Goal: Find specific page/section: Find specific page/section

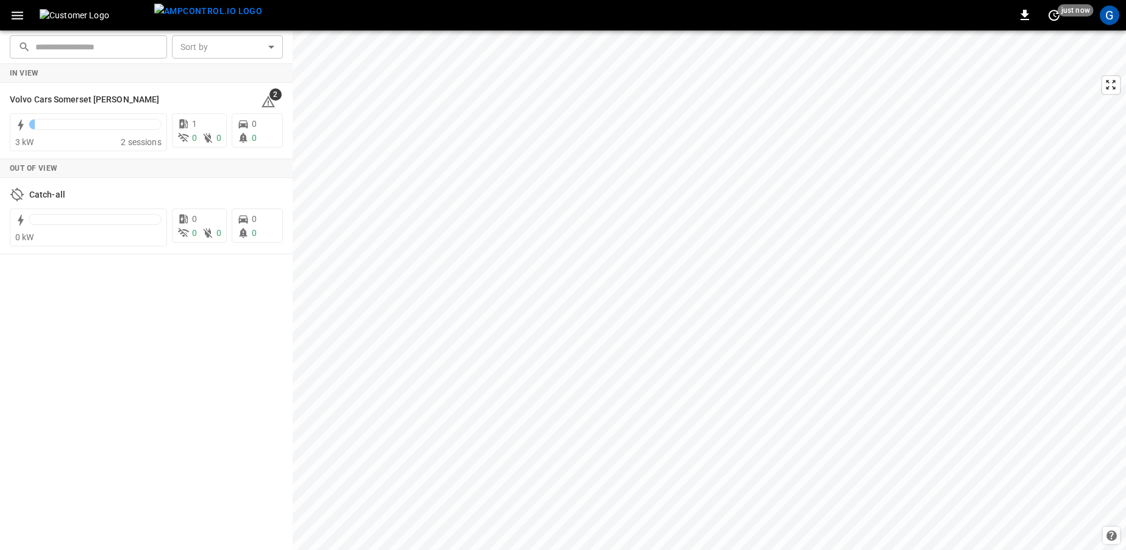
click at [1107, 13] on div "G" at bounding box center [1110, 15] width 20 height 20
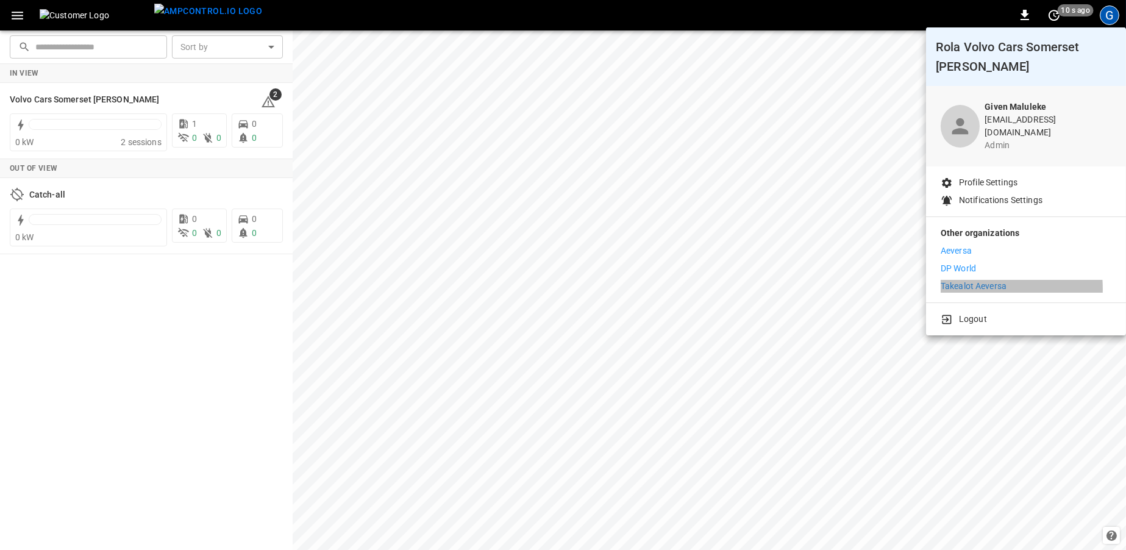
click at [963, 280] on p "Takealot Aeversa" at bounding box center [974, 286] width 66 height 13
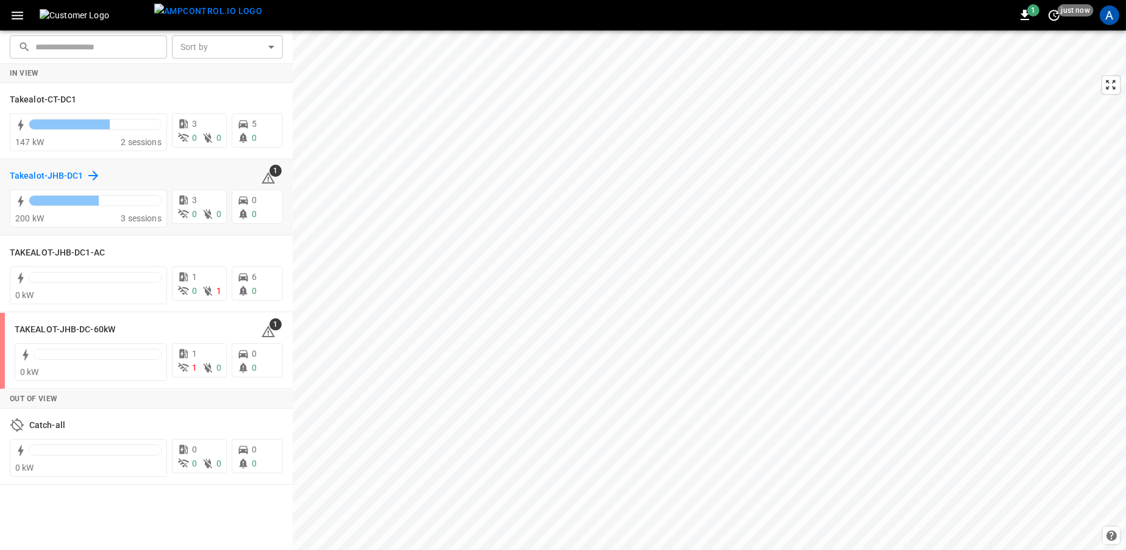
click at [32, 177] on h6 "Takealot-JHB-DC1" at bounding box center [47, 175] width 74 height 13
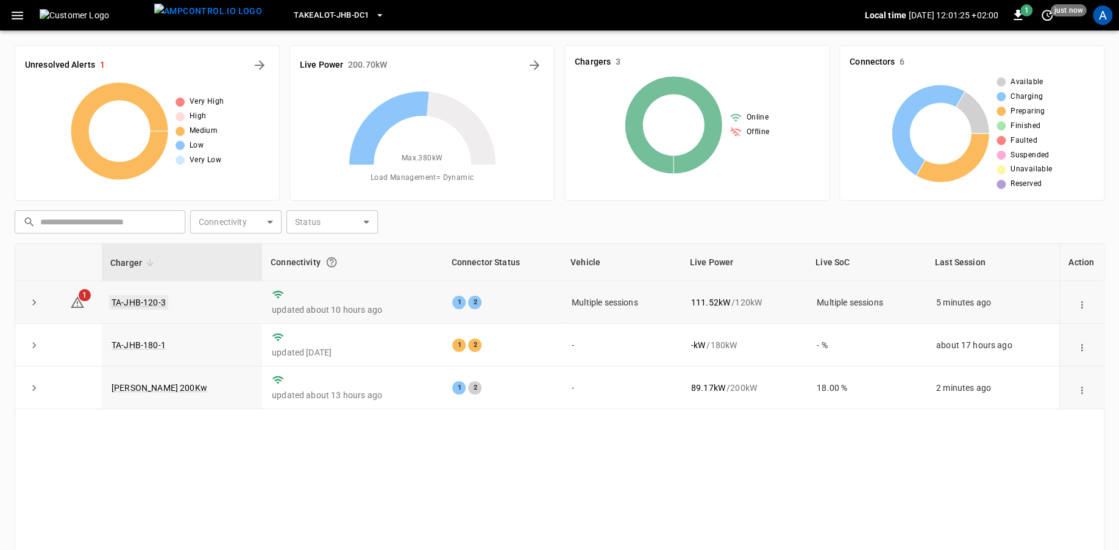
click at [123, 295] on link "TA-JHB-120-3" at bounding box center [138, 302] width 59 height 15
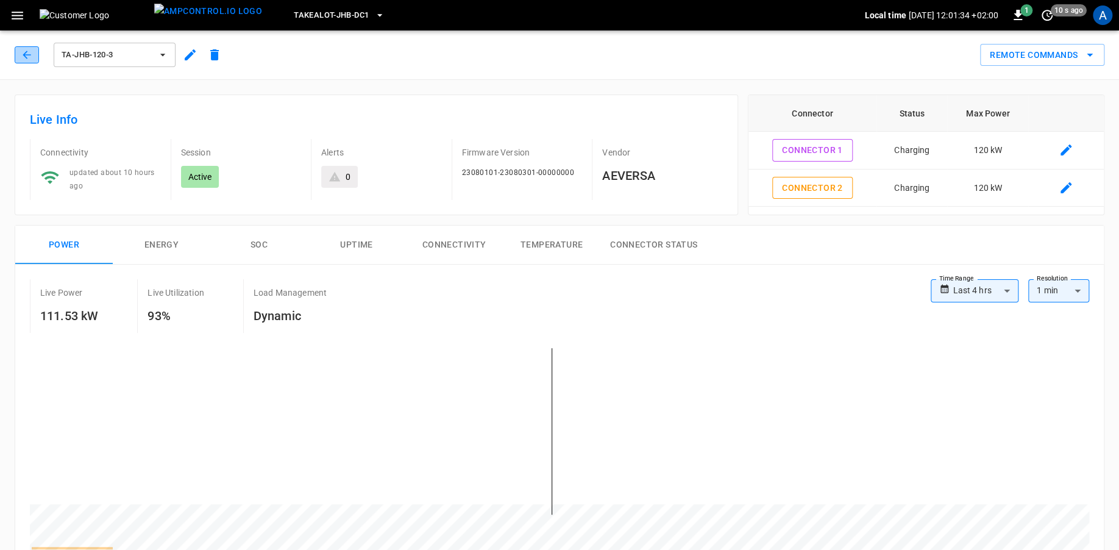
click at [30, 58] on icon "button" at bounding box center [27, 55] width 12 height 12
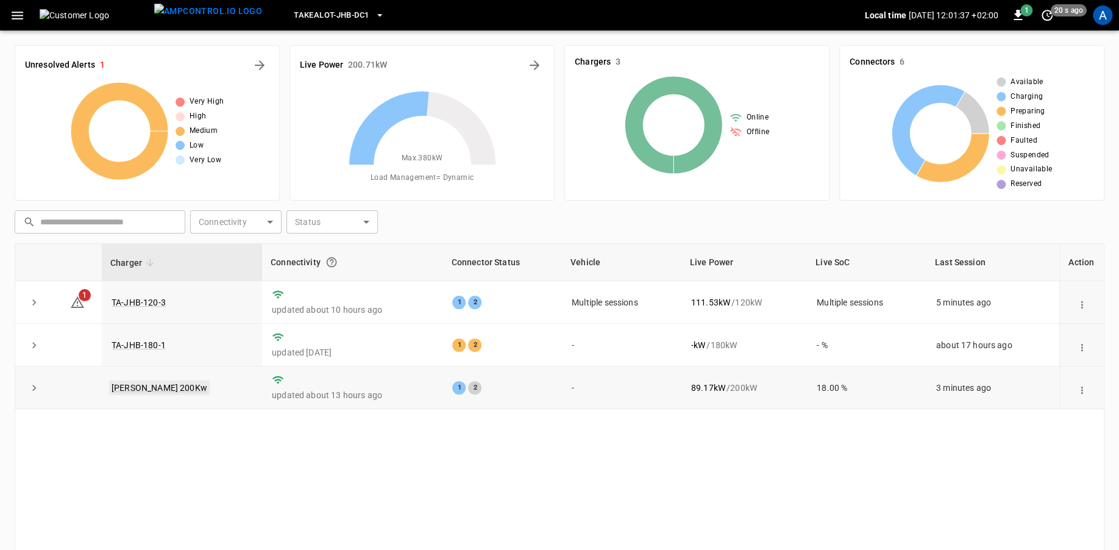
click at [147, 390] on link "TAL R 200Kw" at bounding box center [159, 387] width 101 height 15
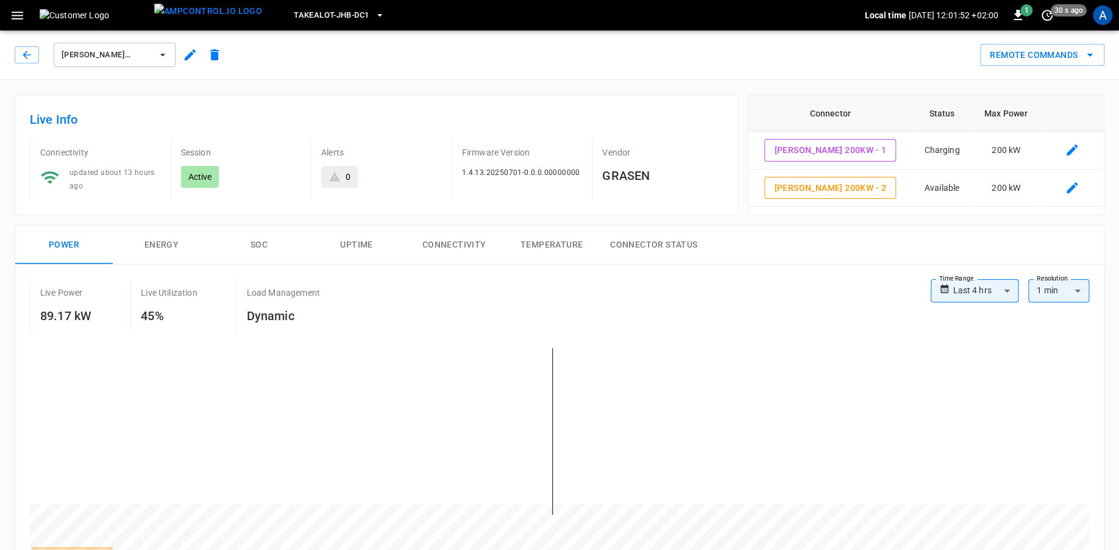
click at [13, 23] on icon "button" at bounding box center [17, 15] width 15 height 15
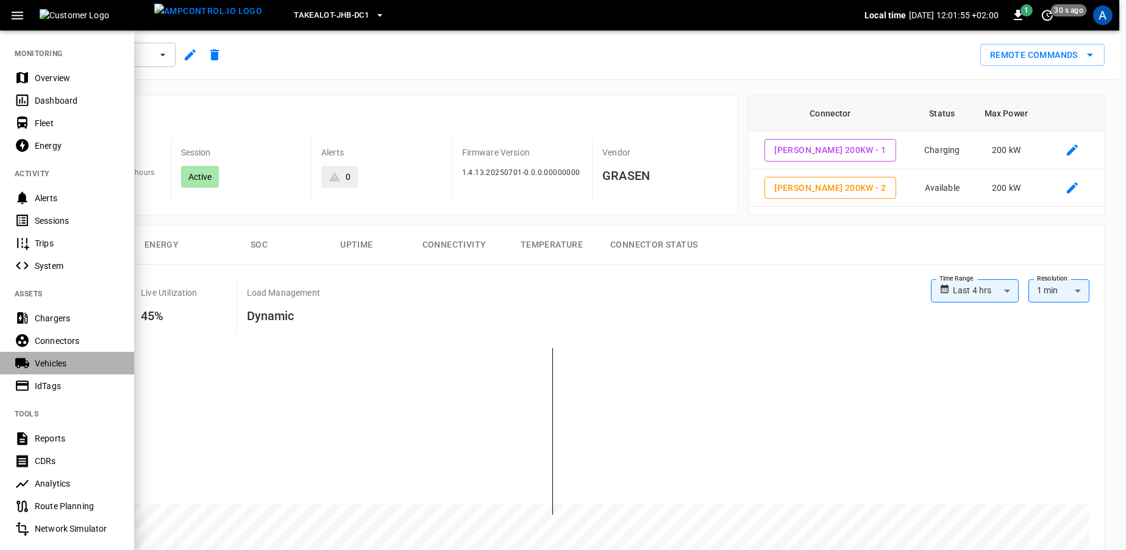
click at [40, 358] on div "Vehicles" at bounding box center [77, 363] width 85 height 12
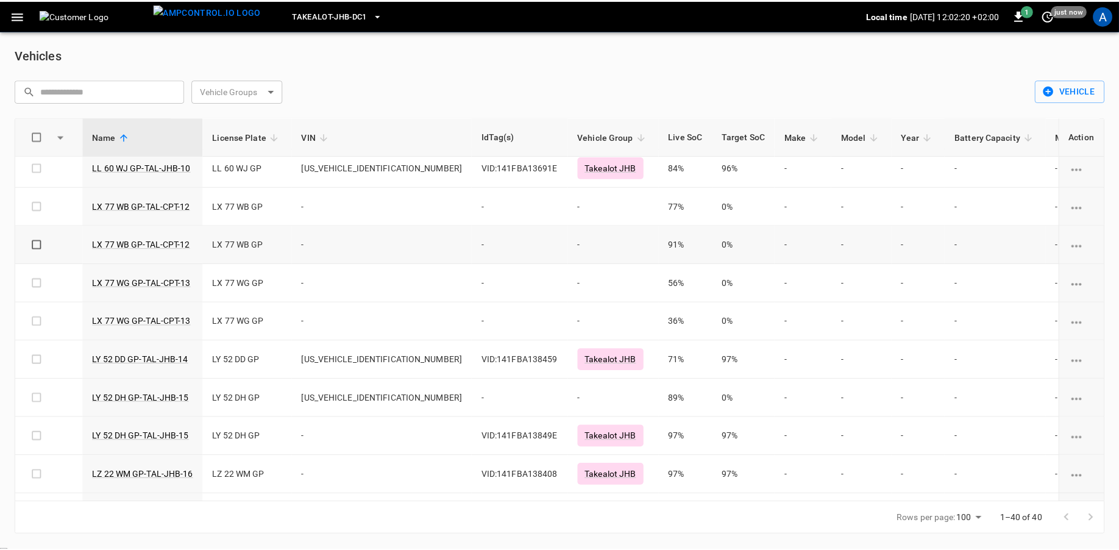
scroll to position [891, 0]
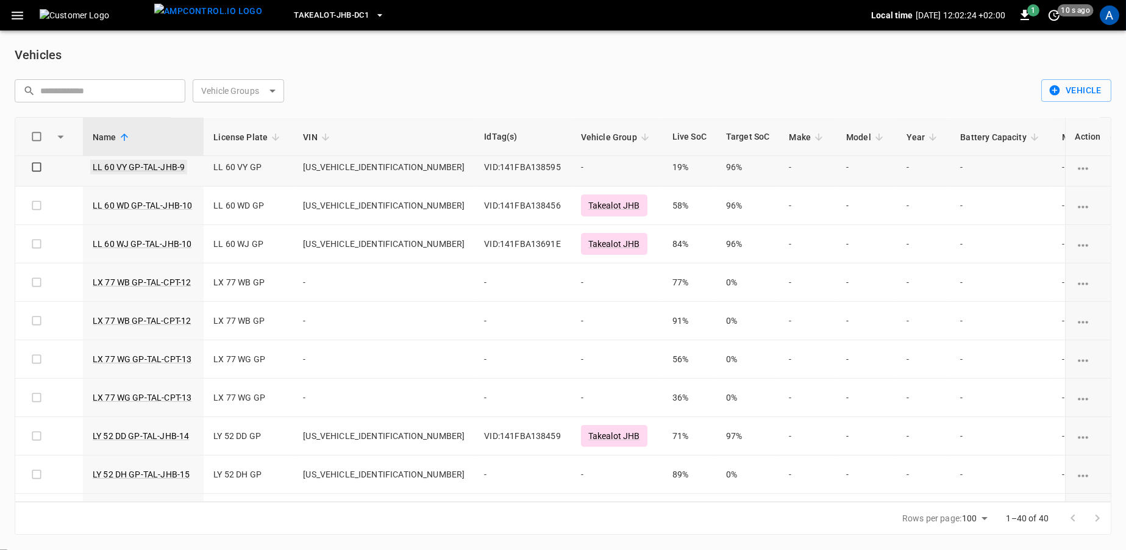
click at [131, 160] on link "LL 60 VY GP-TAL-JHB-9" at bounding box center [138, 167] width 97 height 15
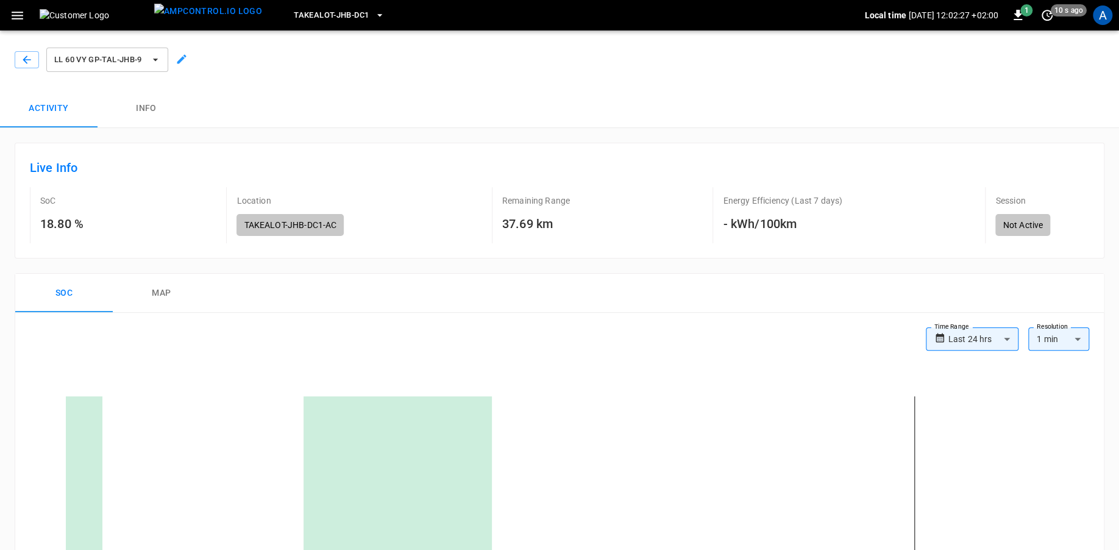
scroll to position [76, 0]
